Goal: Task Accomplishment & Management: Manage account settings

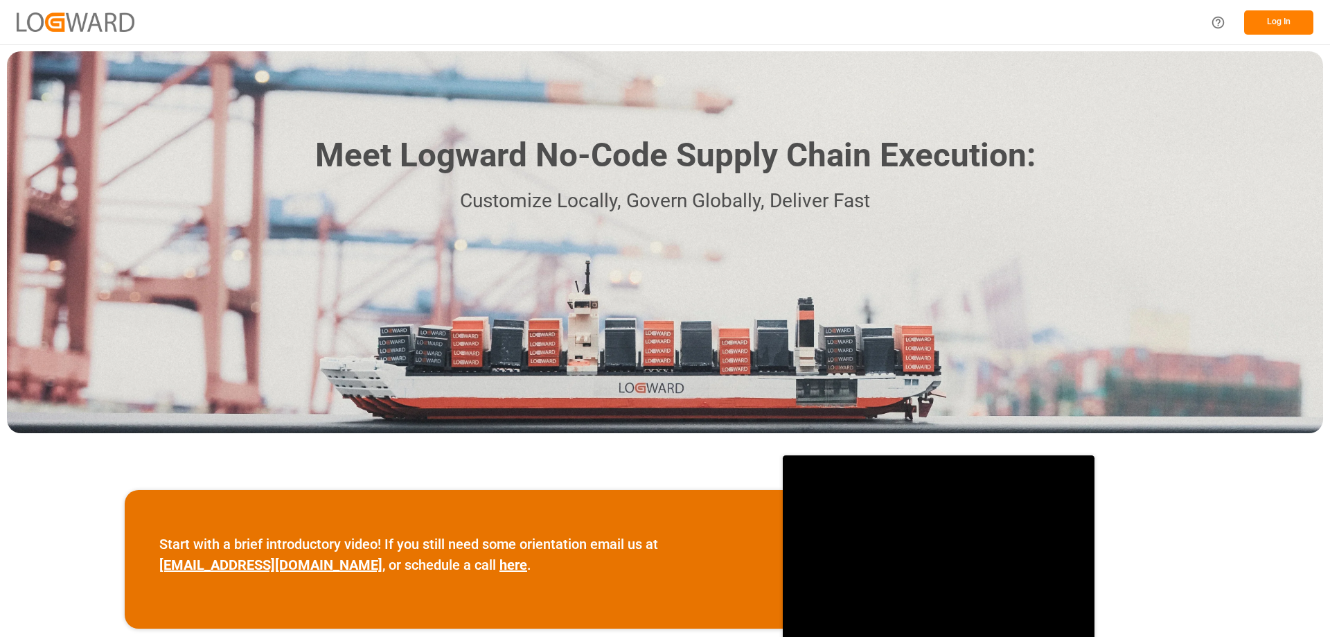
click at [1299, 17] on button "Log In" at bounding box center [1278, 22] width 69 height 24
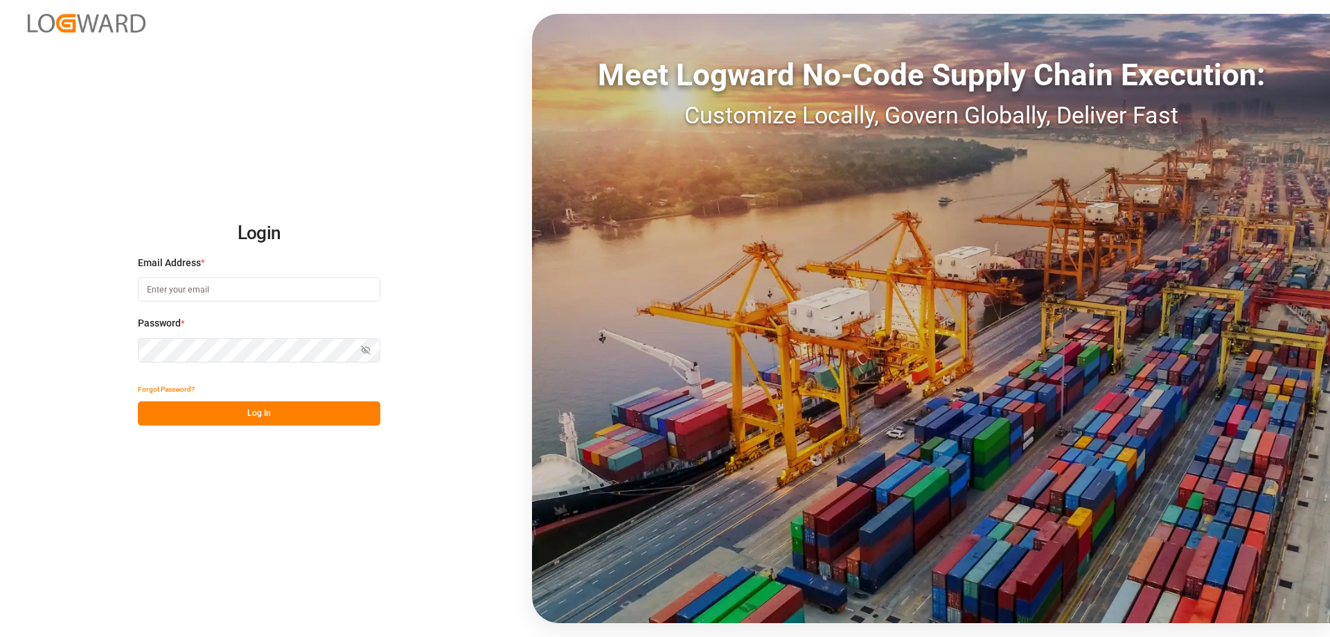
type input "[PERSON_NAME][EMAIL_ADDRESS][DOMAIN_NAME]"
click at [326, 404] on button "Log In" at bounding box center [259, 413] width 242 height 24
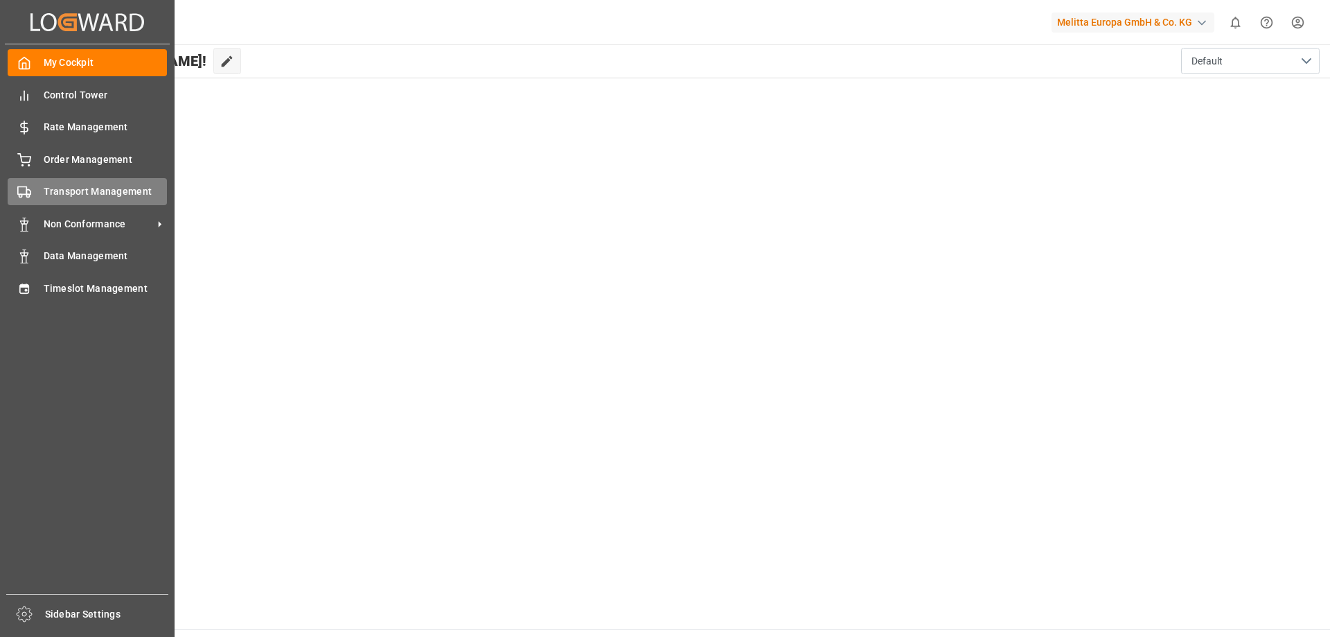
click at [61, 188] on span "Transport Management" at bounding box center [106, 191] width 124 height 15
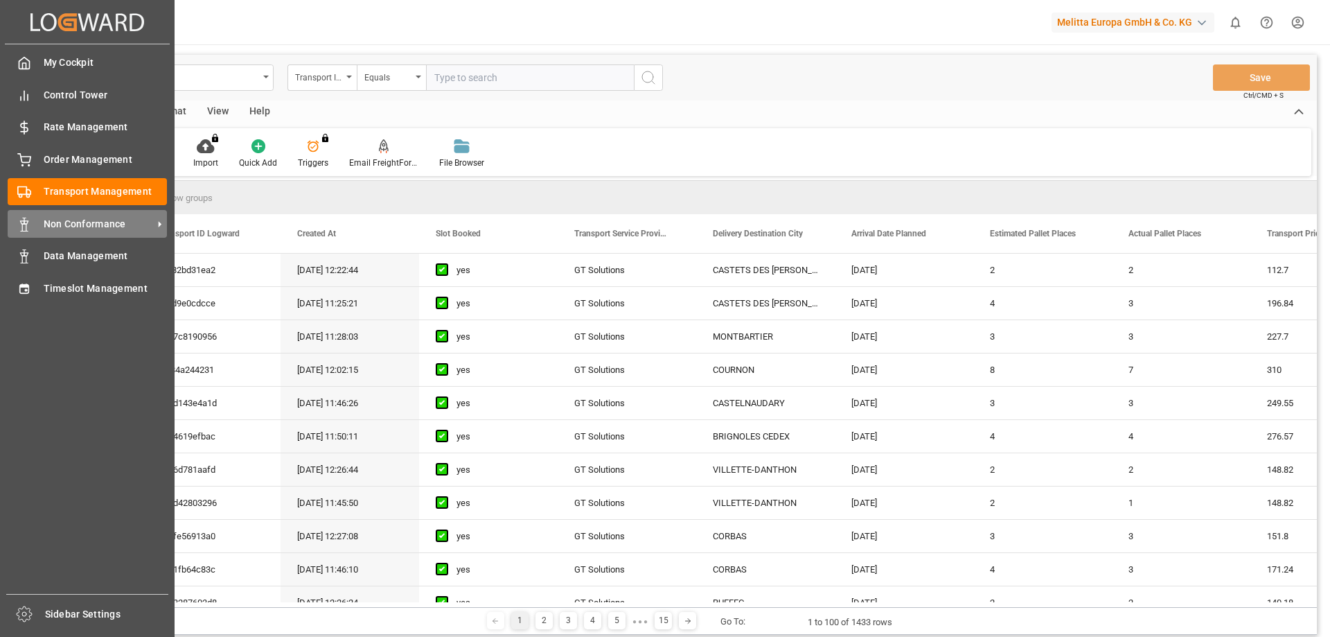
click at [68, 225] on span "Non Conformance" at bounding box center [98, 224] width 109 height 15
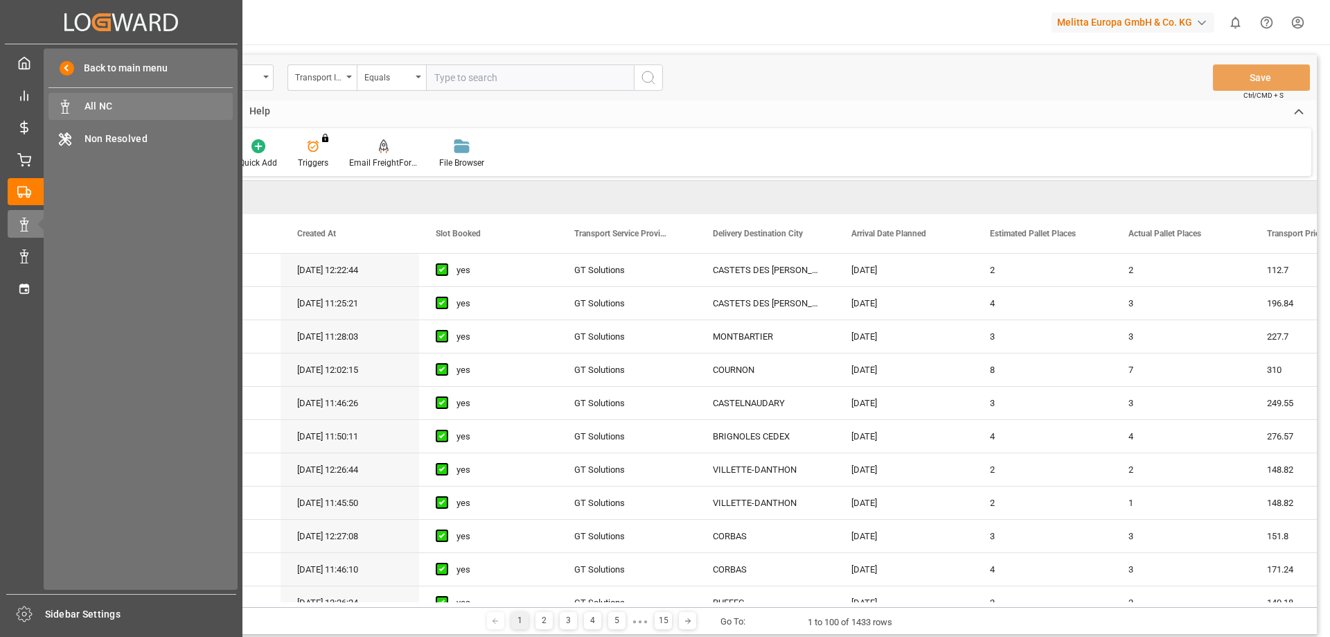
click at [132, 99] on span "All NC" at bounding box center [159, 106] width 149 height 15
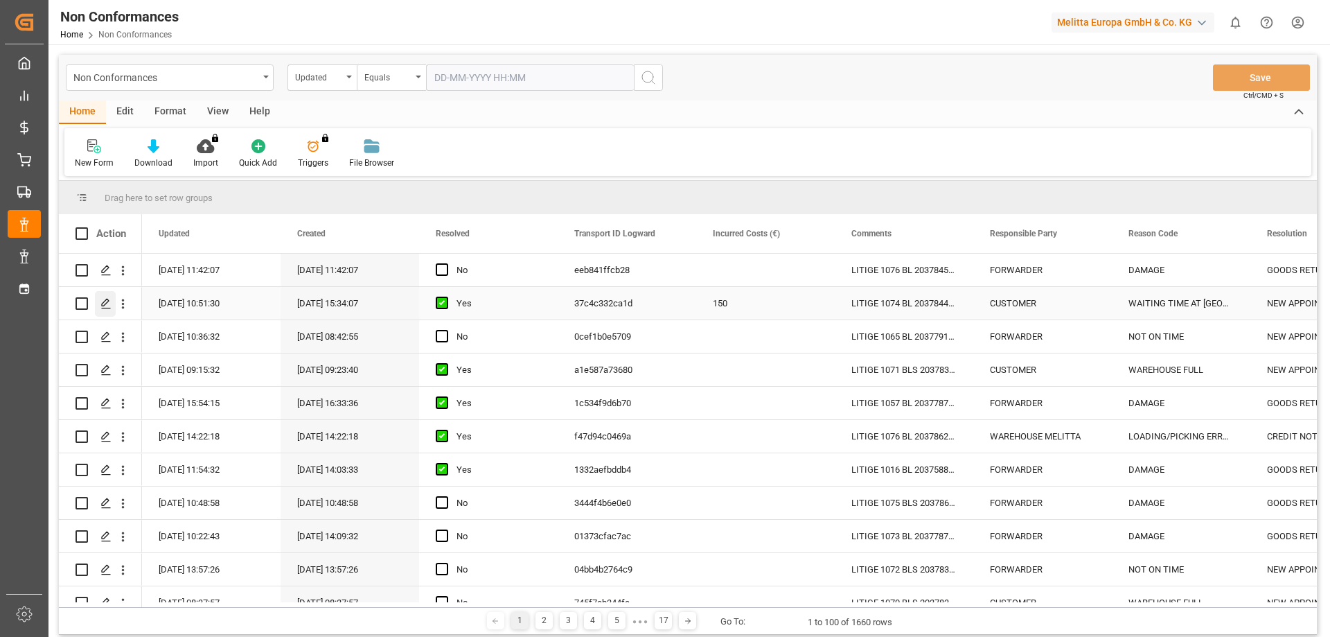
click at [105, 308] on icon "Press SPACE to select this row." at bounding box center [105, 303] width 11 height 11
click at [110, 335] on icon "Press SPACE to select this row." at bounding box center [105, 336] width 11 height 11
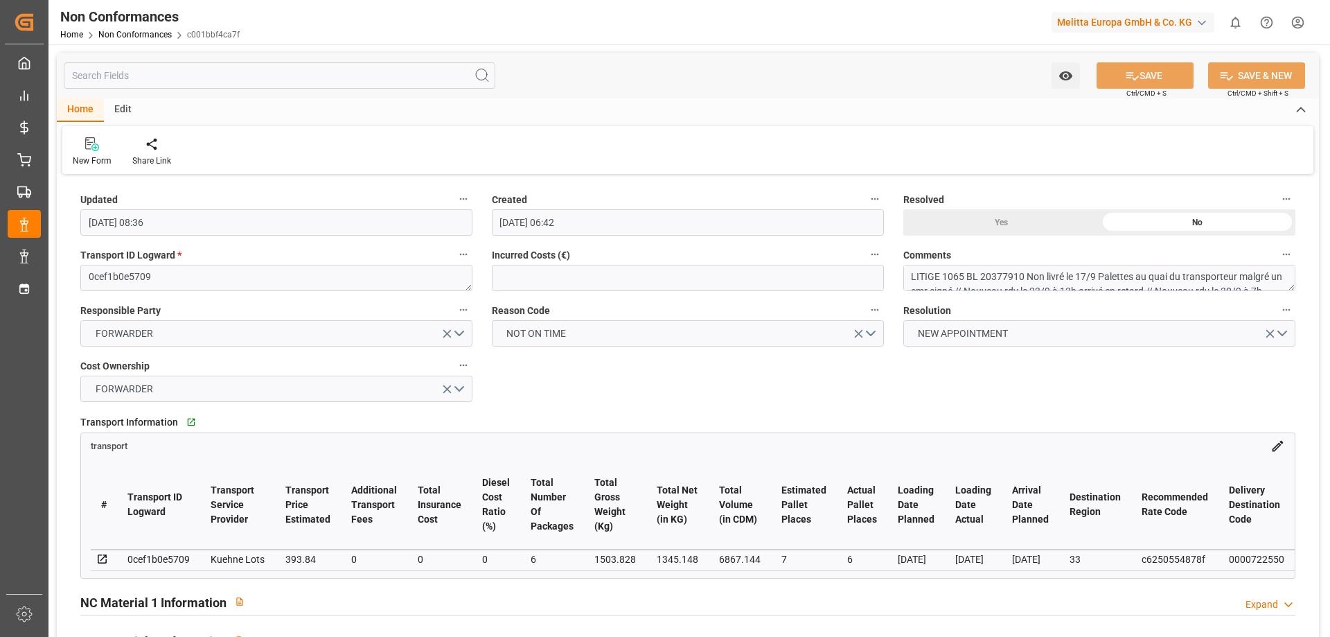
click at [937, 263] on label "Comments" at bounding box center [1099, 254] width 392 height 19
click at [1277, 263] on button "Comments" at bounding box center [1286, 254] width 18 height 18
click at [936, 269] on div at bounding box center [665, 318] width 1330 height 637
click at [944, 278] on textarea "LITIGE 1065 BL 20377910 Non livré le 17/9 Palettes au quai du transporteur malg…" at bounding box center [1099, 278] width 392 height 26
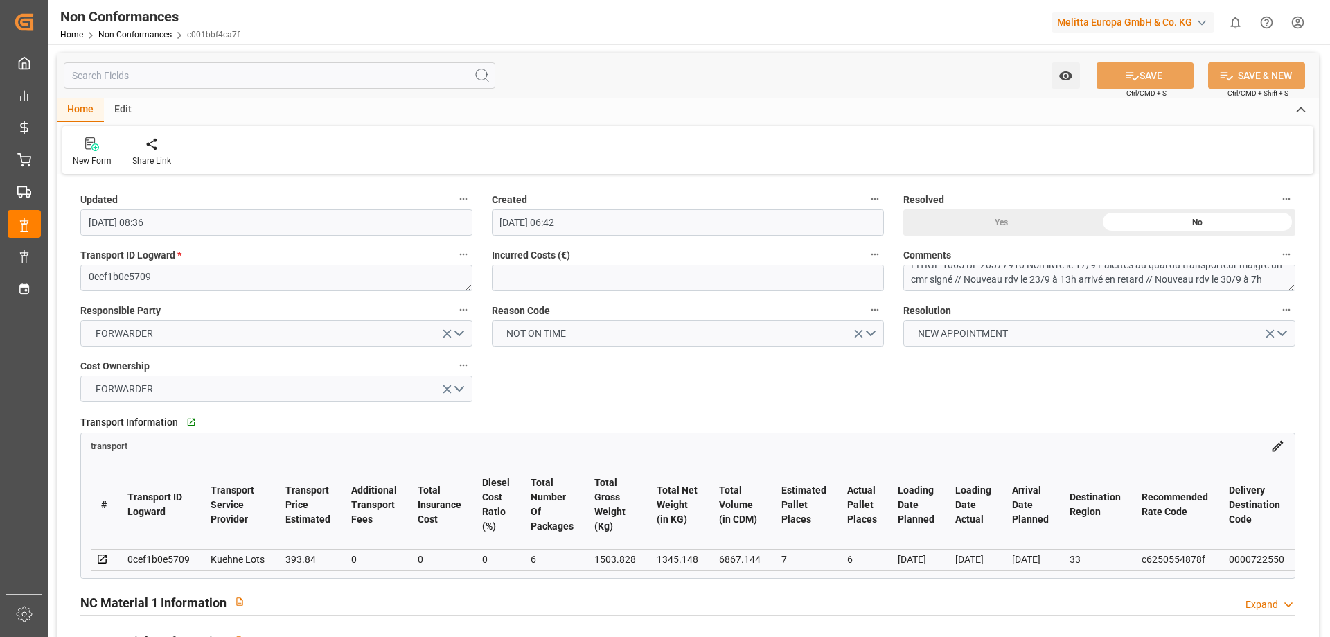
drag, startPoint x: 263, startPoint y: 577, endPoint x: 409, endPoint y: 584, distance: 145.6
click at [409, 583] on div "Transport Information   Go to transport Grid transport # Transport ID Logward T…" at bounding box center [688, 495] width 1234 height 176
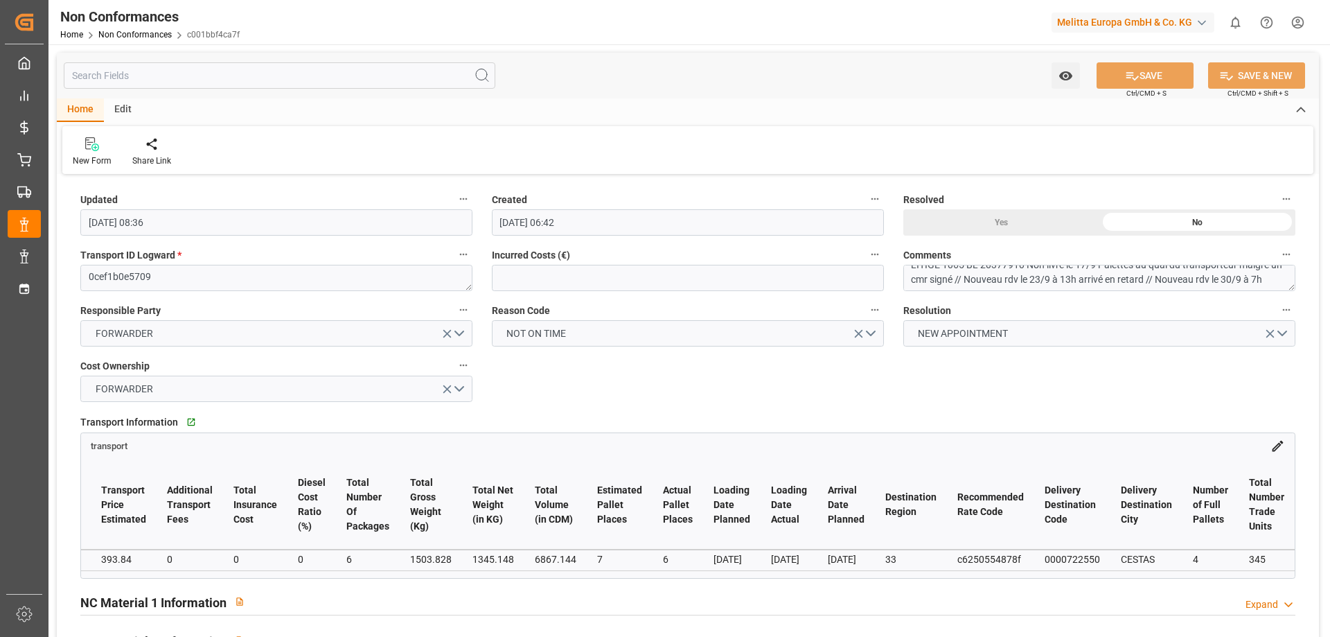
scroll to position [0, 0]
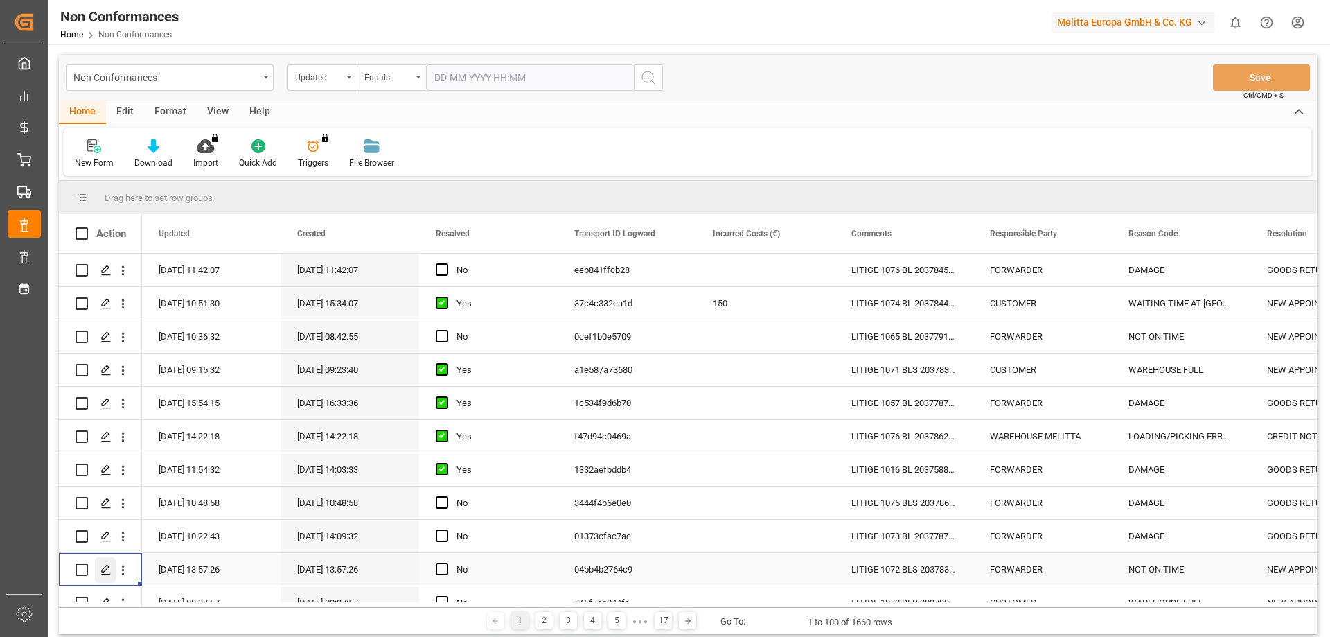
click at [100, 568] on icon "Press SPACE to select this row." at bounding box center [105, 569] width 11 height 11
